Goal: Task Accomplishment & Management: Use online tool/utility

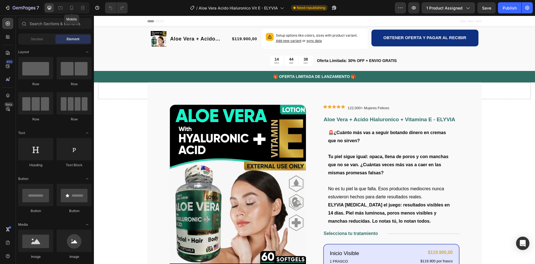
drag, startPoint x: 71, startPoint y: 6, endPoint x: 78, endPoint y: 14, distance: 10.5
click at [71, 6] on icon at bounding box center [71, 8] width 3 height 4
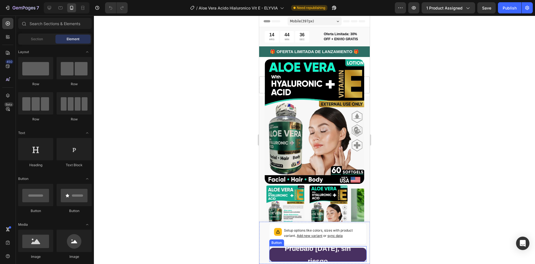
click at [276, 250] on button "Pruébalo [DATE], sin riesgo" at bounding box center [317, 254] width 97 height 14
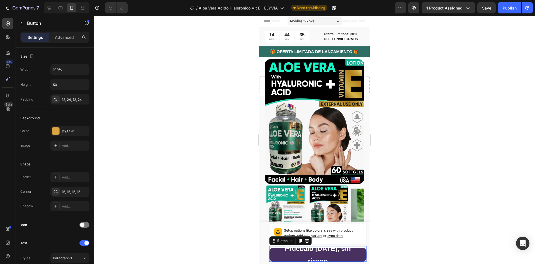
click at [277, 251] on button "Pruébalo [DATE], sin riesgo" at bounding box center [317, 254] width 97 height 14
click at [274, 250] on button "Pruébalo [DATE], sin riesgo" at bounding box center [317, 254] width 97 height 14
click at [225, 221] on div at bounding box center [314, 140] width 441 height 248
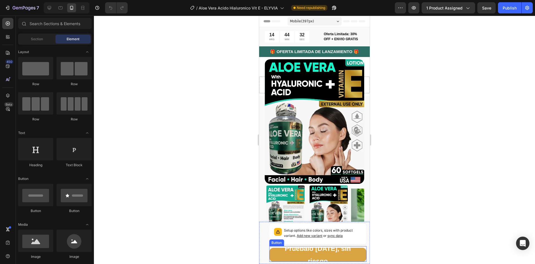
click at [279, 245] on div "Button" at bounding box center [277, 242] width 13 height 5
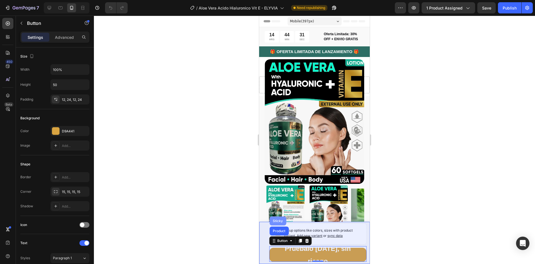
click at [280, 222] on div "Sticky" at bounding box center [278, 220] width 12 height 3
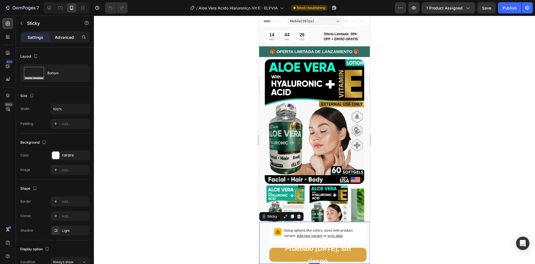
click at [65, 34] on p "Advanced" at bounding box center [64, 37] width 19 height 6
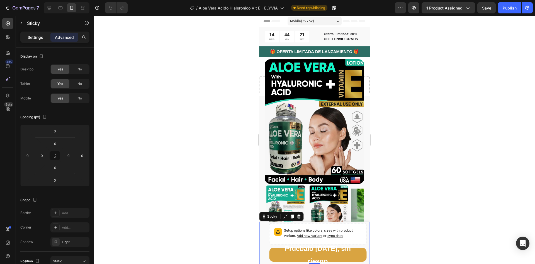
click at [36, 37] on p "Settings" at bounding box center [36, 37] width 16 height 6
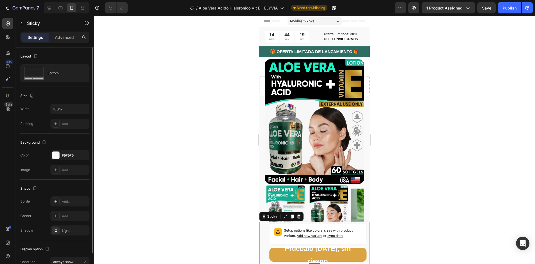
scroll to position [30, 0]
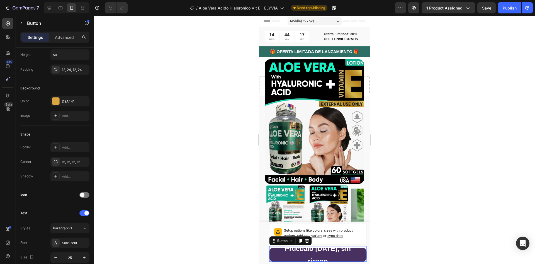
click at [273, 254] on button "Pruébalo [DATE], sin riesgo" at bounding box center [317, 254] width 97 height 14
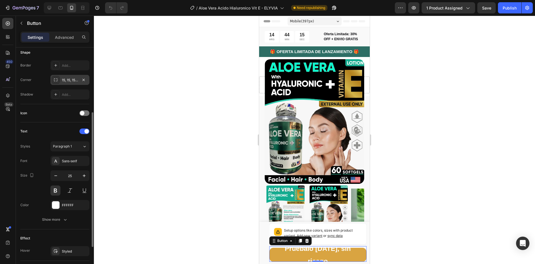
scroll to position [0, 0]
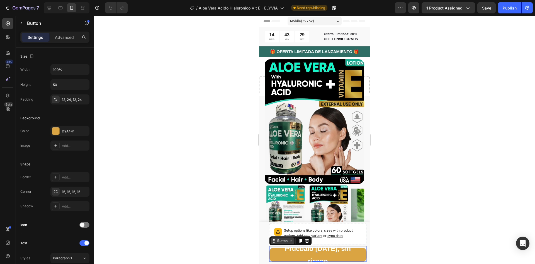
click at [278, 243] on div "Button" at bounding box center [282, 240] width 13 height 5
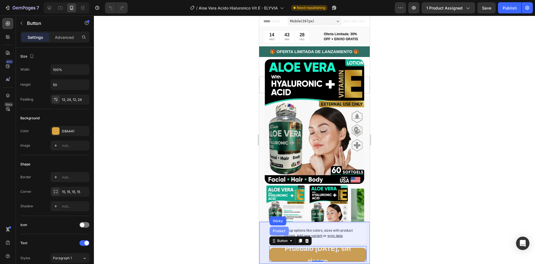
click at [279, 231] on div "Product" at bounding box center [279, 230] width 15 height 3
